Goal: Information Seeking & Learning: Learn about a topic

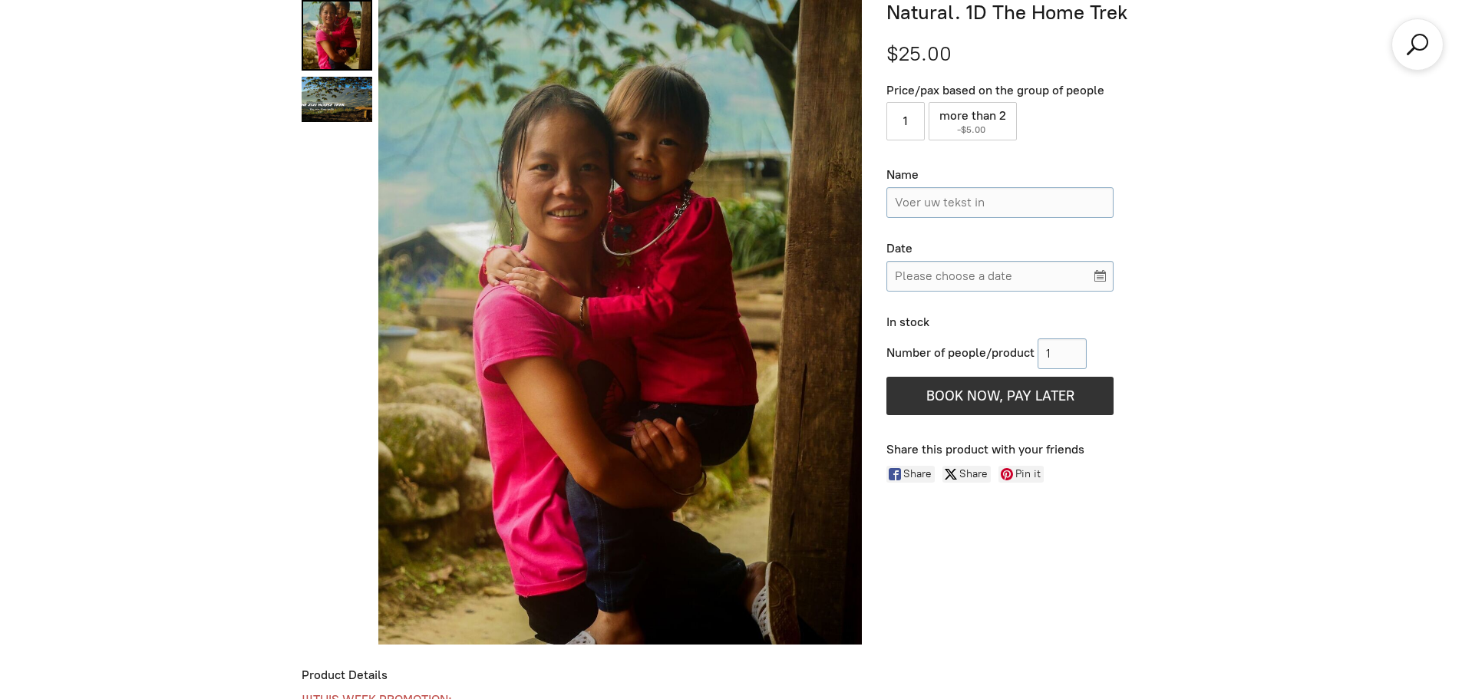
scroll to position [699, 0]
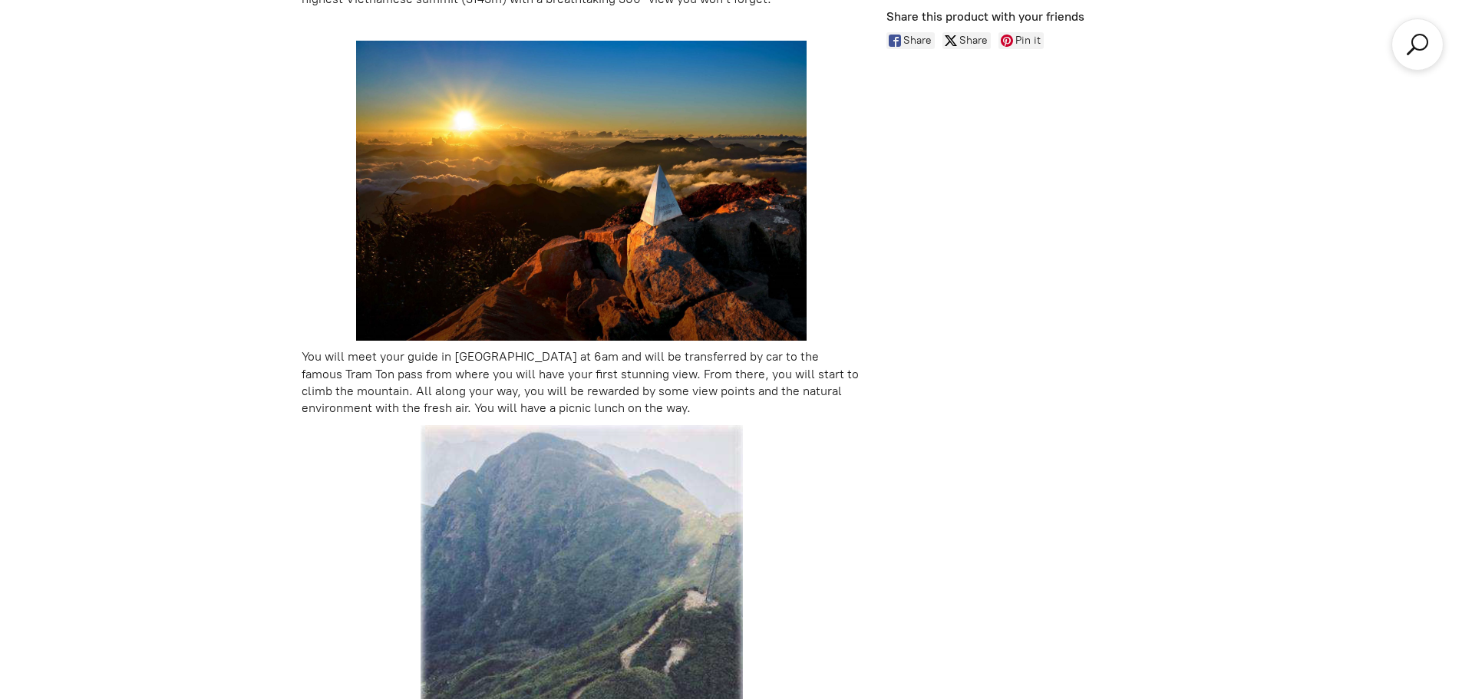
scroll to position [1313, 0]
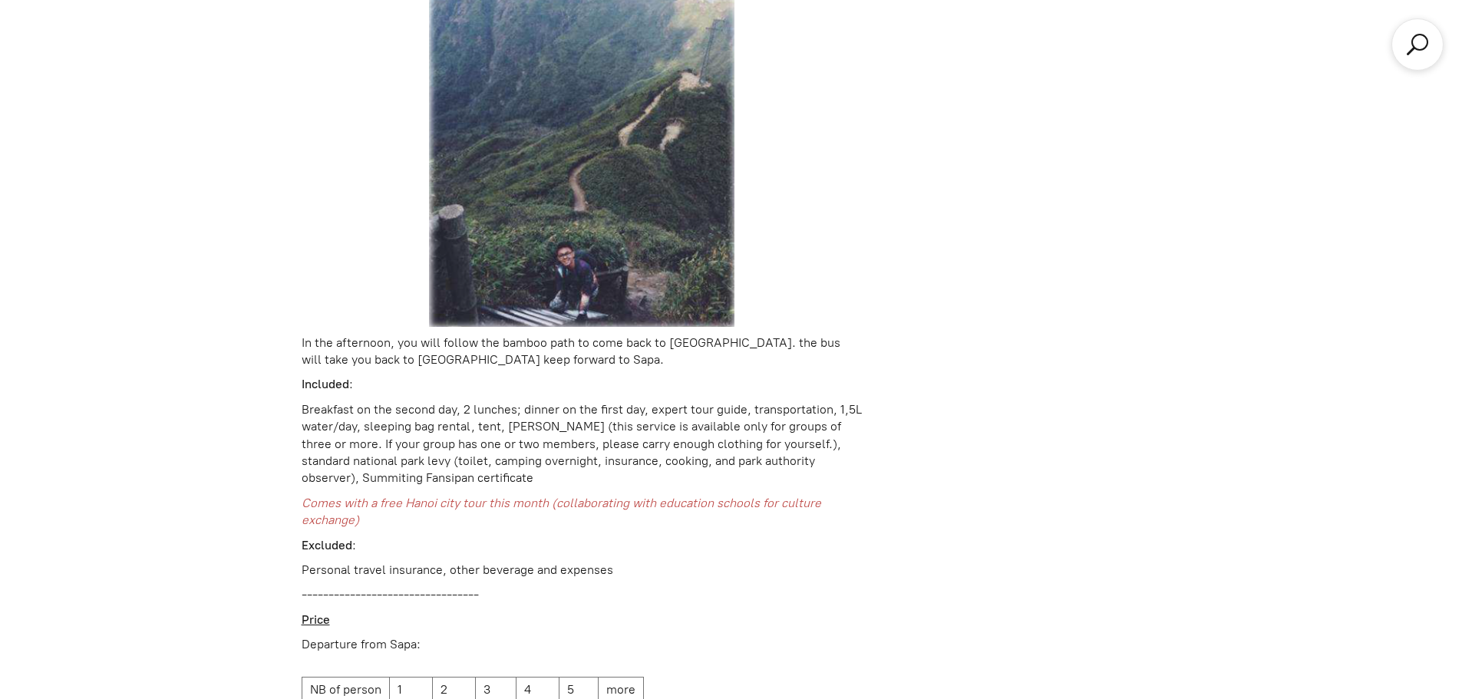
scroll to position [2388, 0]
